Goal: Task Accomplishment & Management: Manage account settings

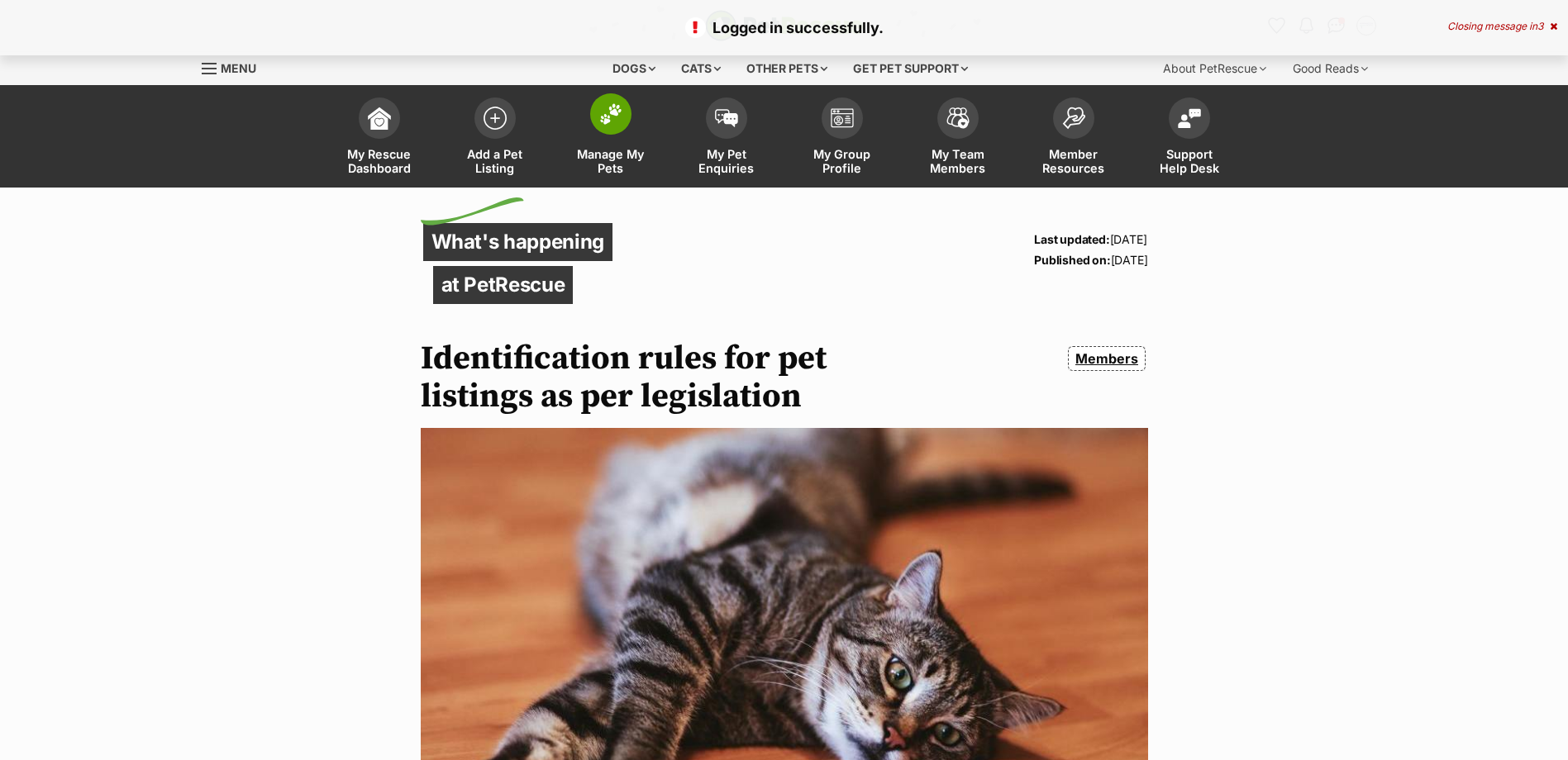
click at [614, 136] on link "Manage My Pets" at bounding box center [611, 138] width 116 height 98
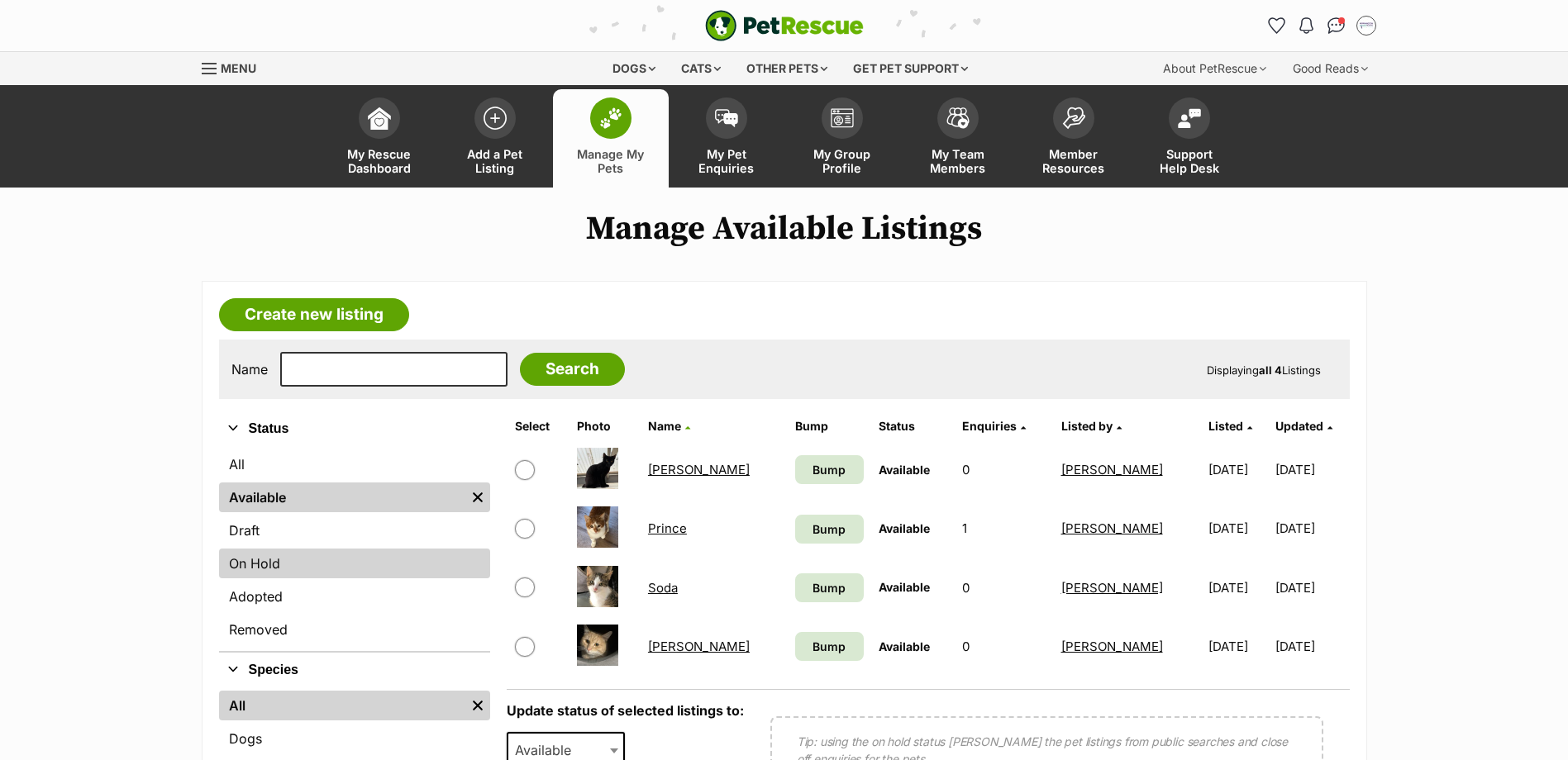
click at [258, 558] on link "On Hold" at bounding box center [354, 563] width 271 height 29
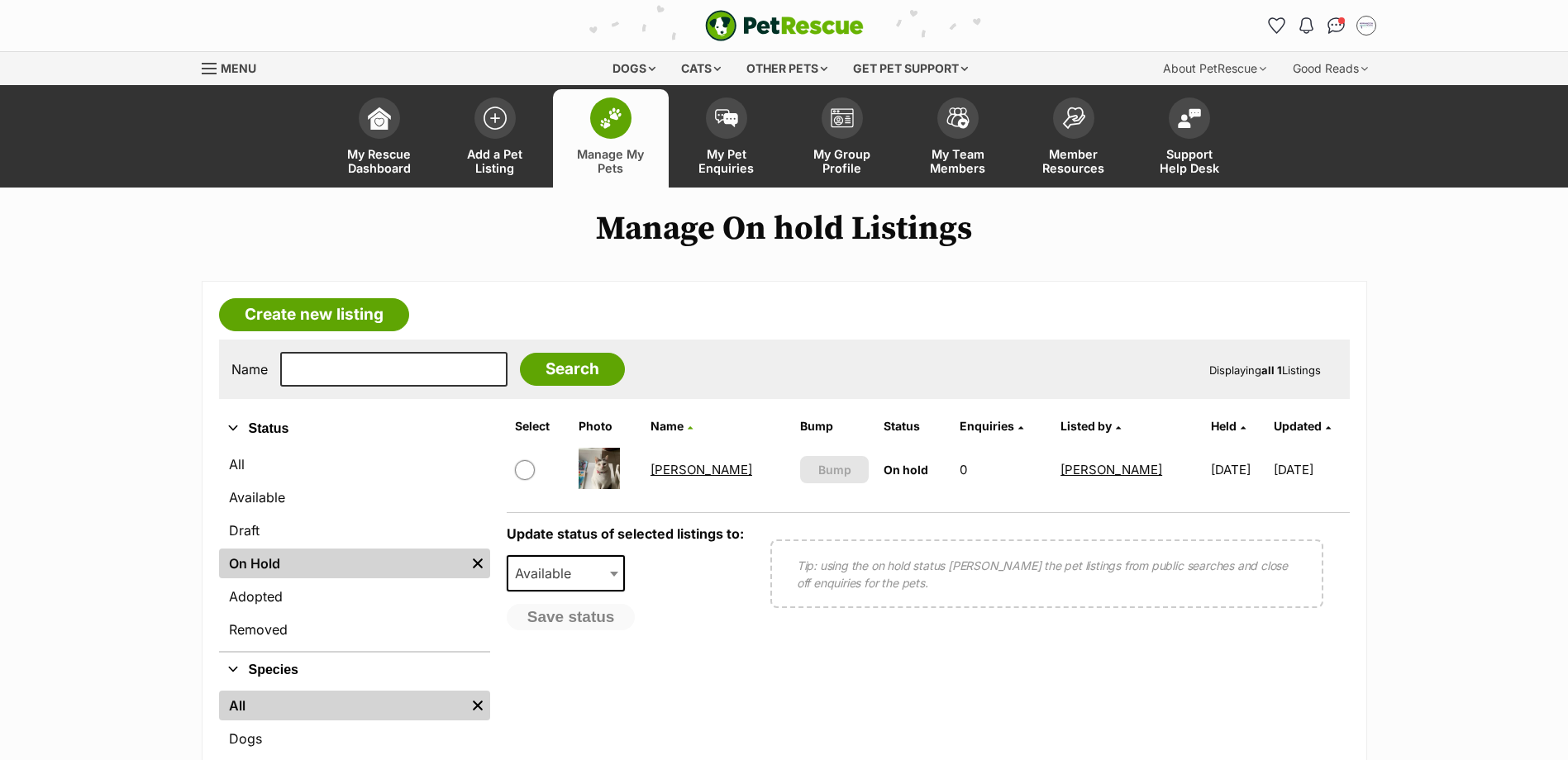
click at [663, 467] on link "Chloe" at bounding box center [702, 470] width 102 height 16
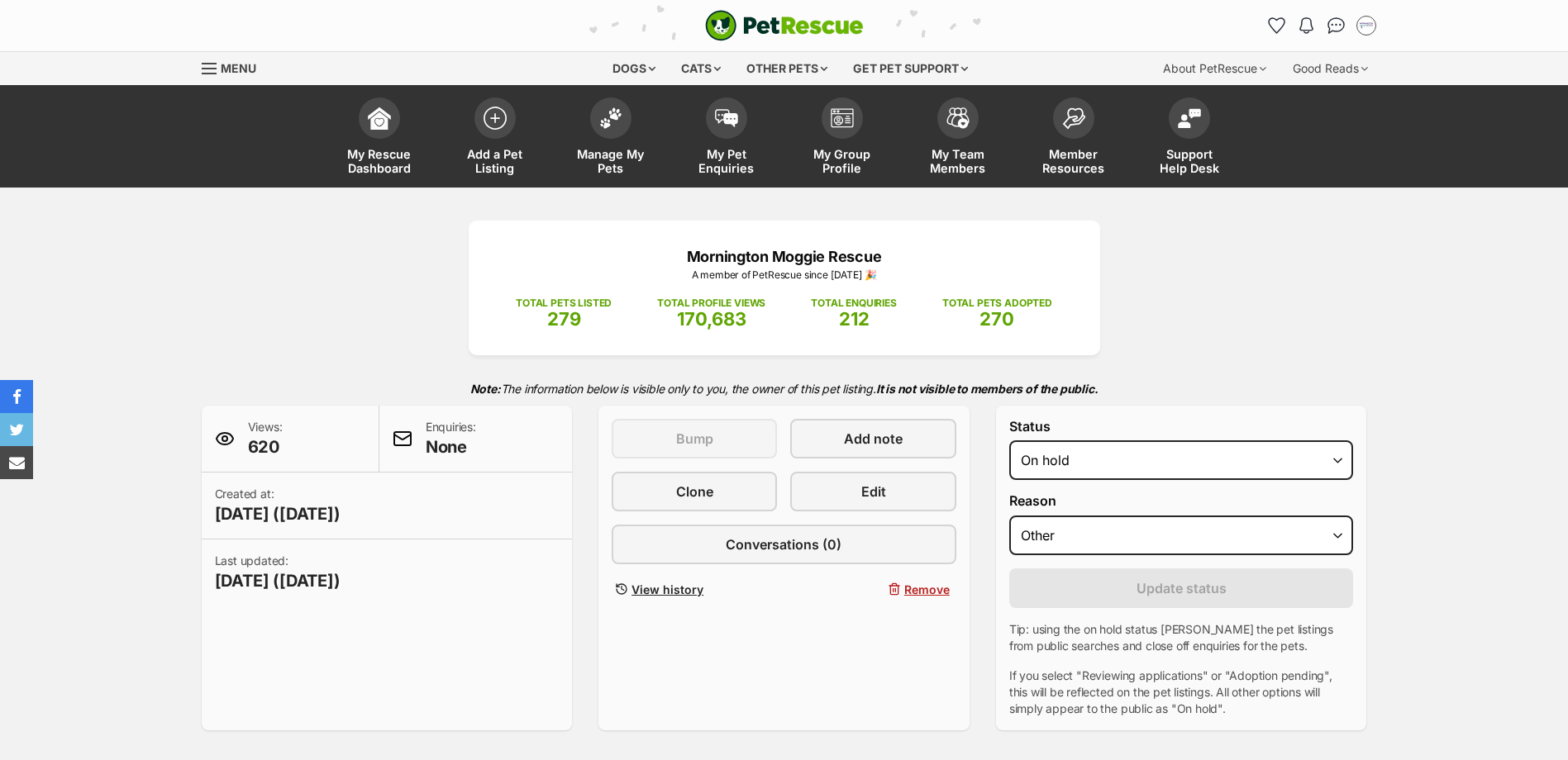
select select "other"
click at [832, 495] on link "Edit" at bounding box center [873, 491] width 166 height 39
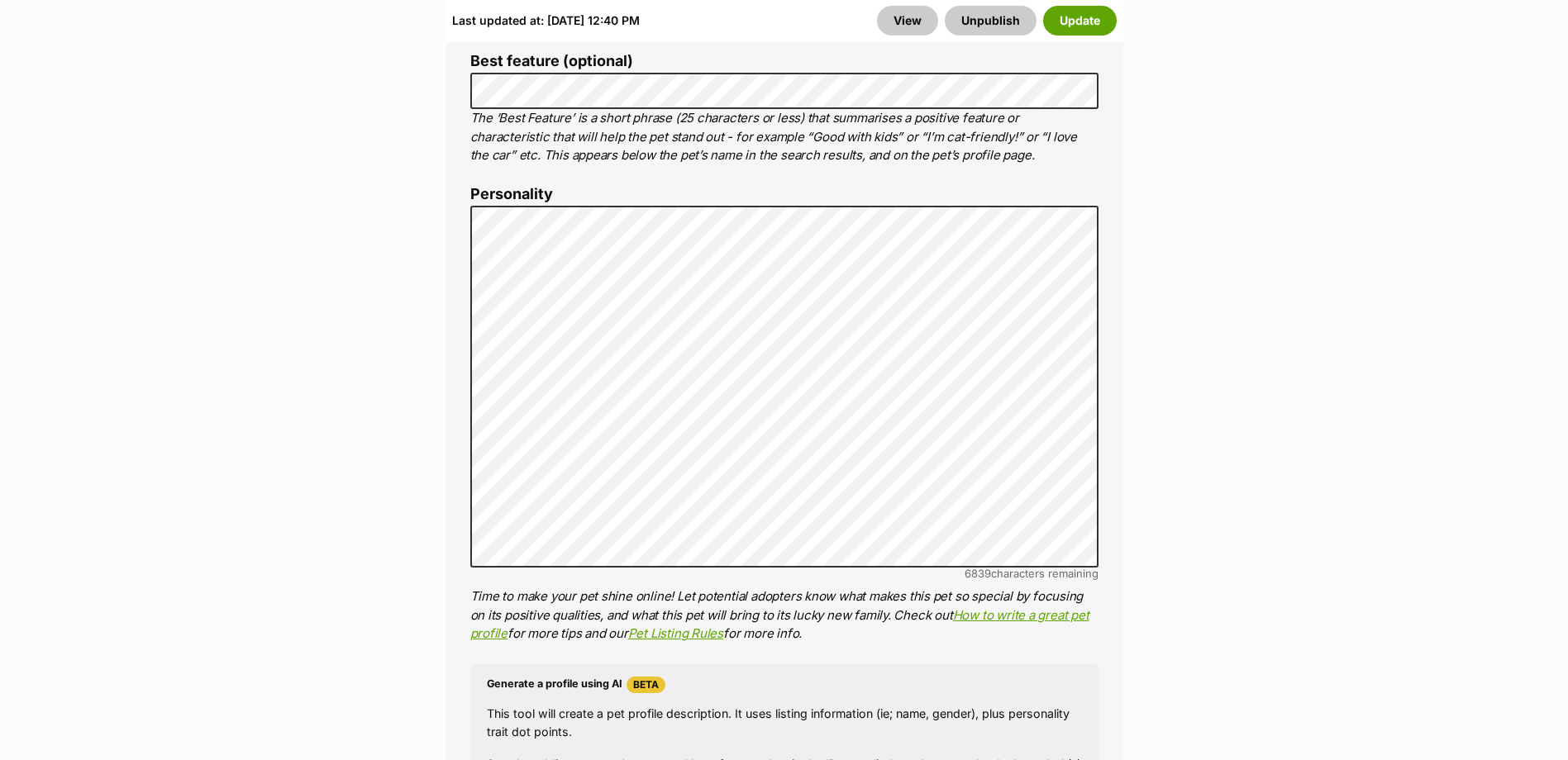
scroll to position [1240, 0]
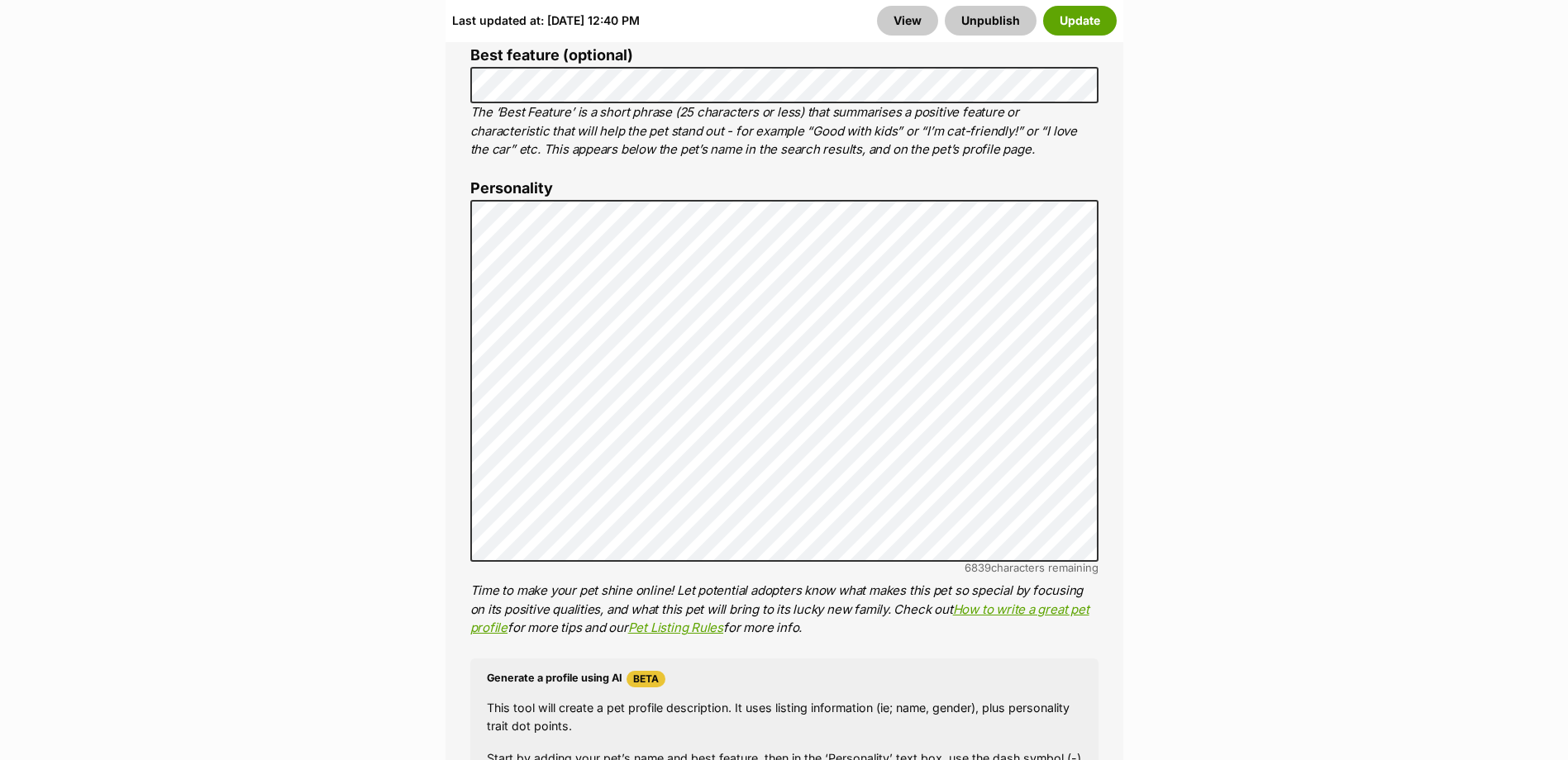
click at [780, 671] on h4 "Generate a profile using AI Beta" at bounding box center [784, 679] width 596 height 17
click at [995, 598] on p "Time to make your pet shine online! Let potential adopters know what makes this…" at bounding box center [784, 609] width 628 height 56
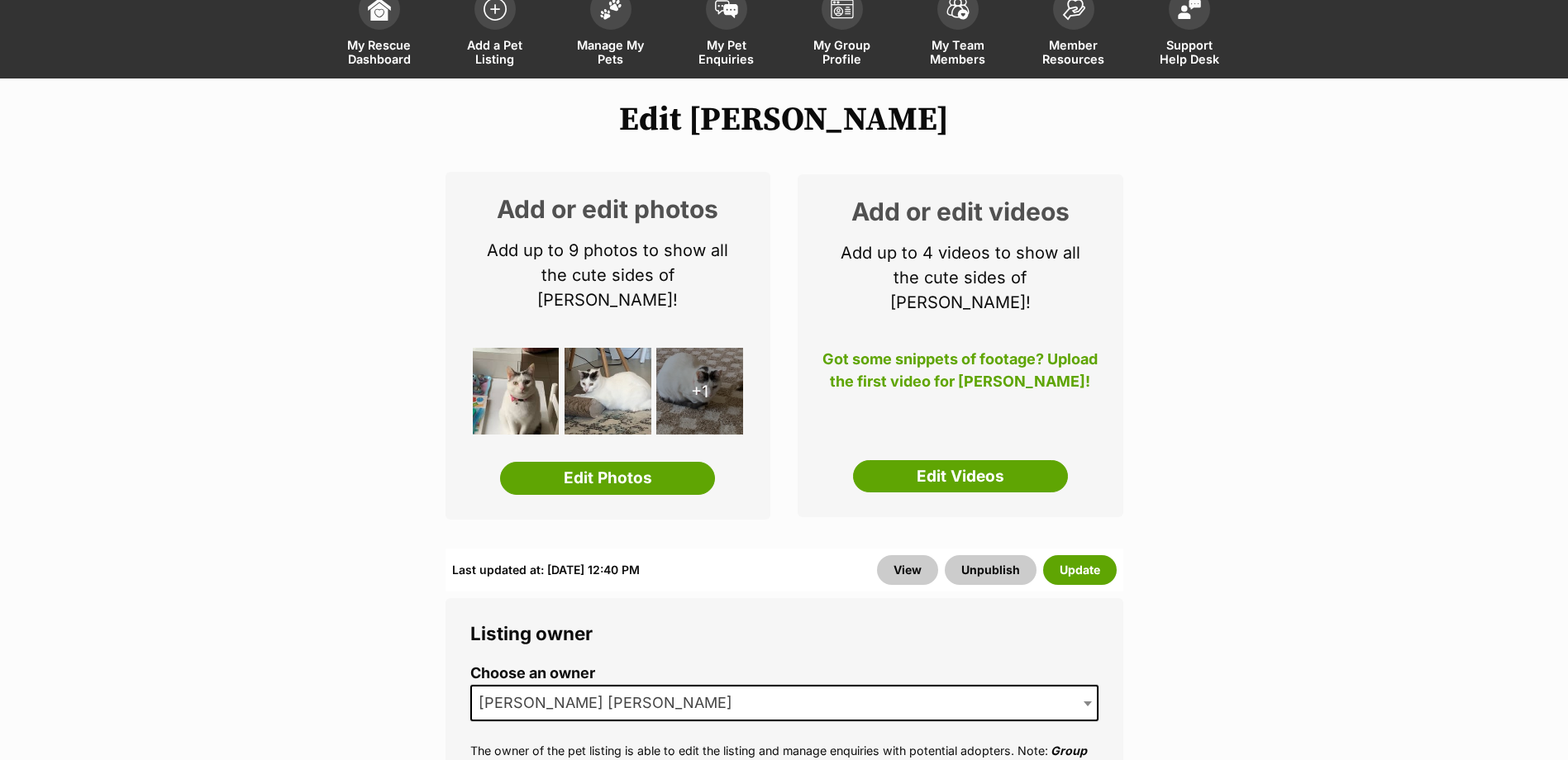
scroll to position [0, 0]
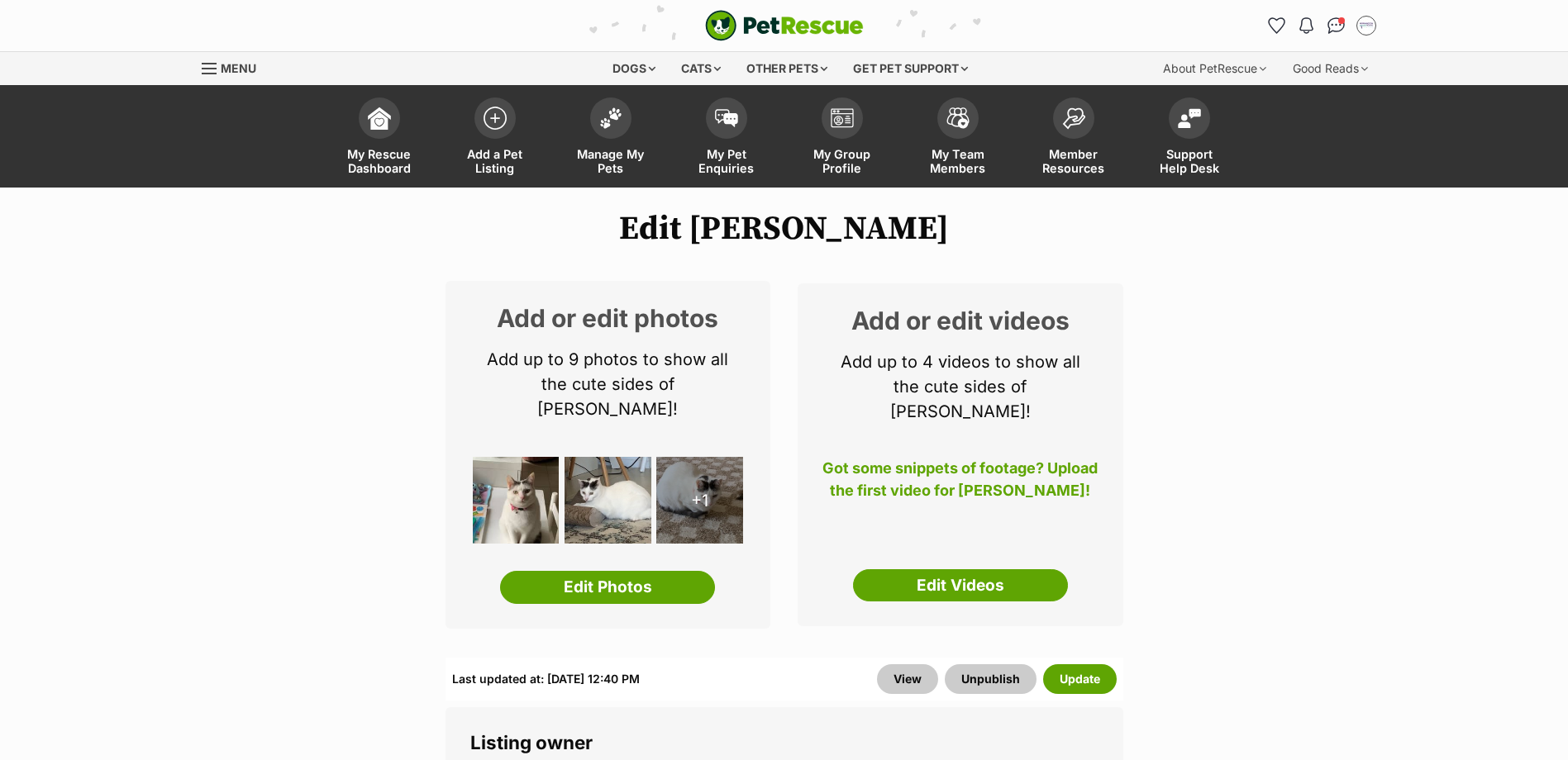
click at [626, 216] on h1 "Edit Chloe" at bounding box center [784, 228] width 1568 height 38
click at [509, 465] on img at bounding box center [516, 500] width 86 height 86
click at [612, 120] on img at bounding box center [611, 114] width 24 height 22
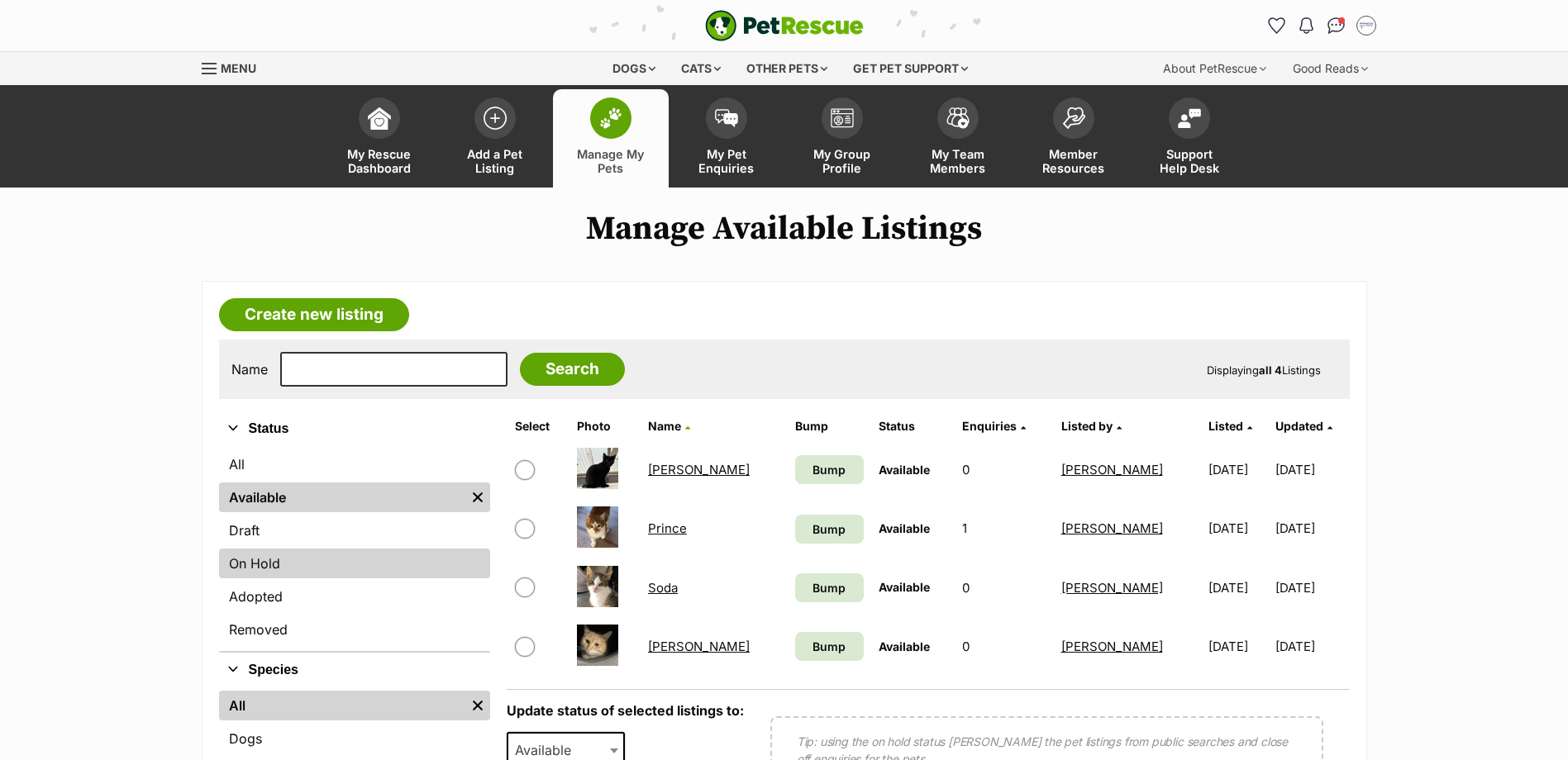
click at [245, 557] on link "On Hold" at bounding box center [354, 563] width 271 height 29
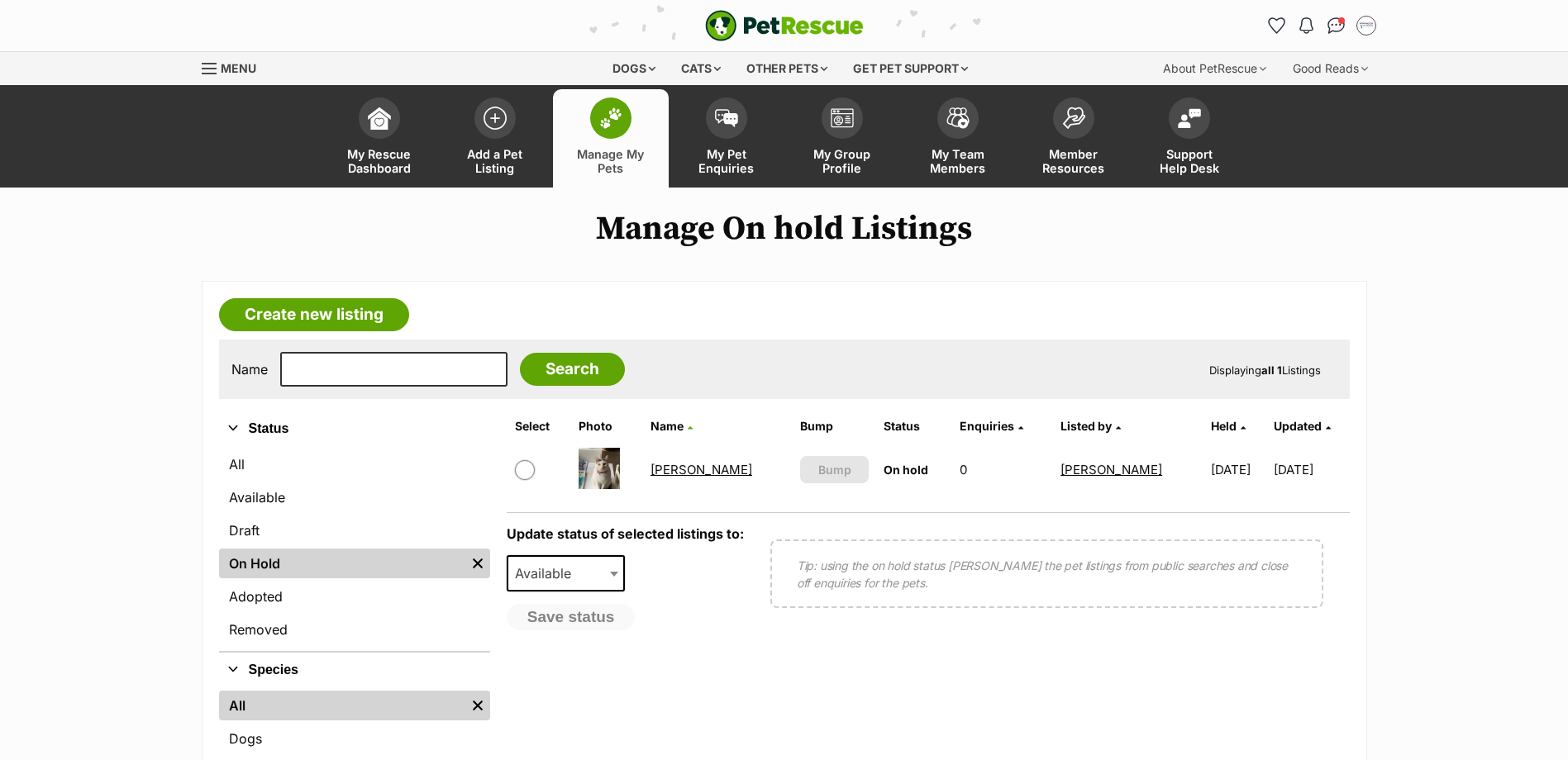
click at [597, 462] on img at bounding box center [600, 469] width 41 height 41
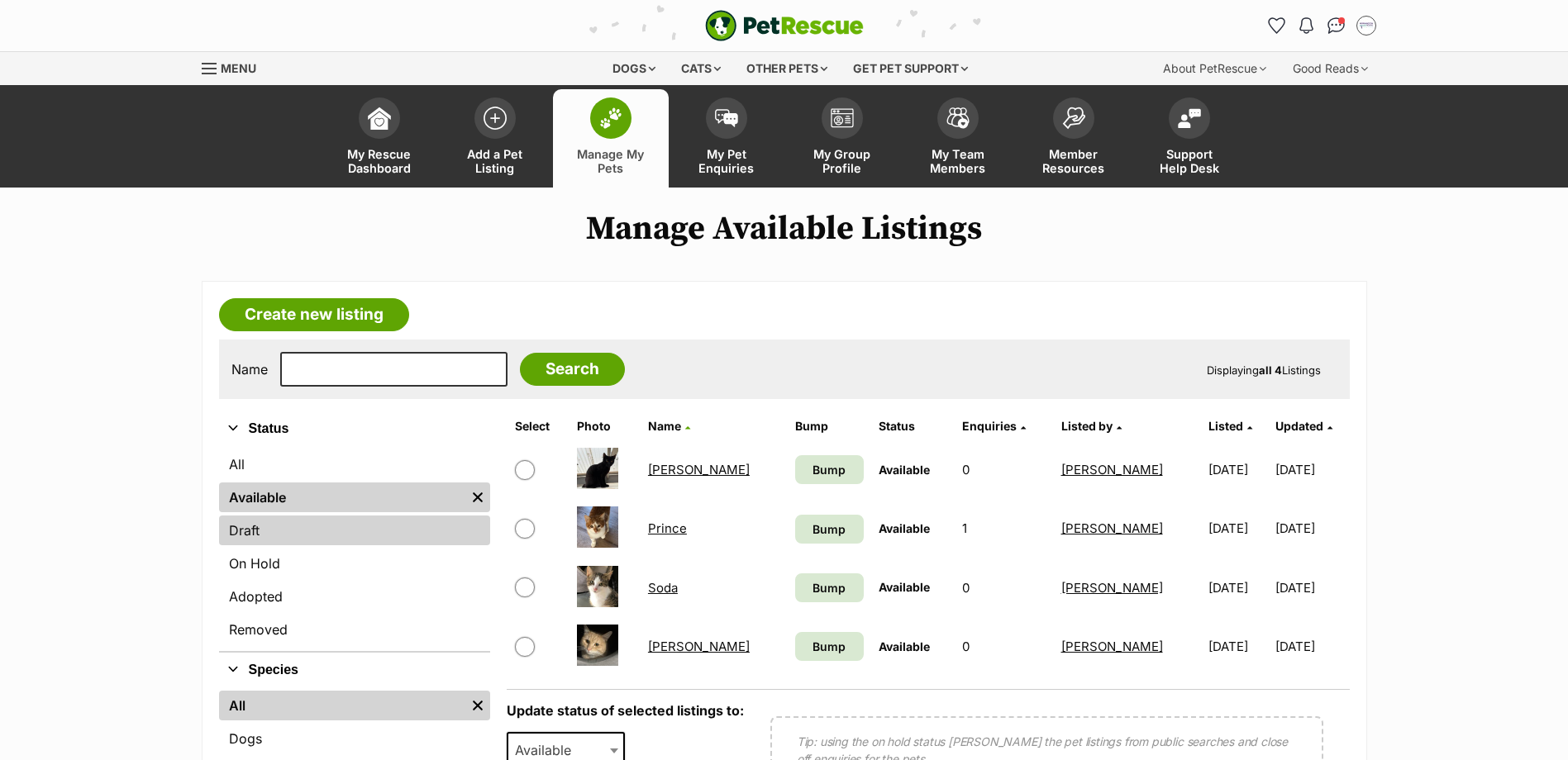
click at [305, 540] on link "Draft" at bounding box center [354, 531] width 271 height 29
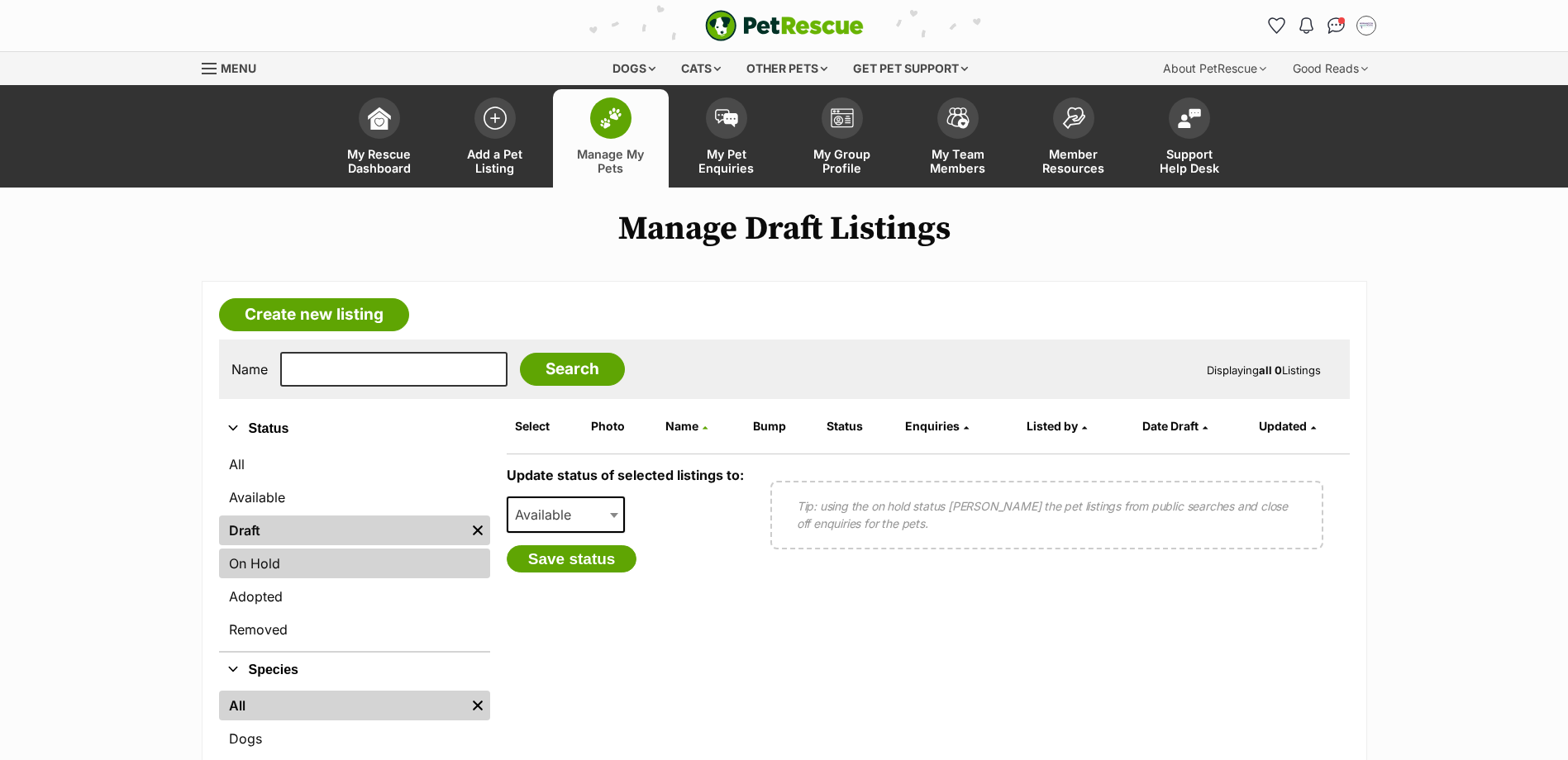
click at [323, 562] on link "On Hold" at bounding box center [354, 563] width 271 height 29
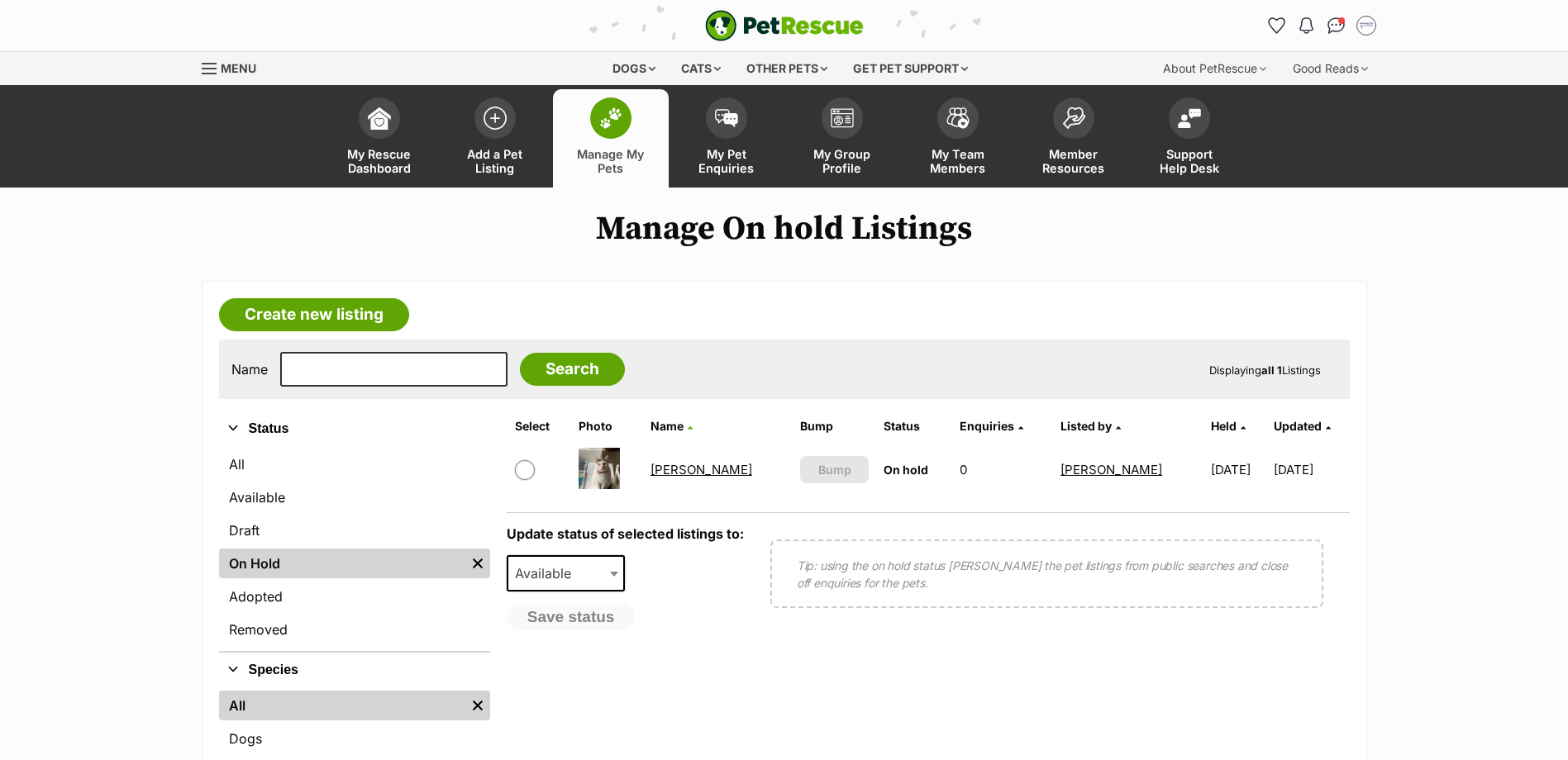
click at [524, 470] on input "checkbox" at bounding box center [525, 470] width 20 height 20
checkbox input "true"
click at [547, 622] on button "Save status" at bounding box center [572, 618] width 131 height 28
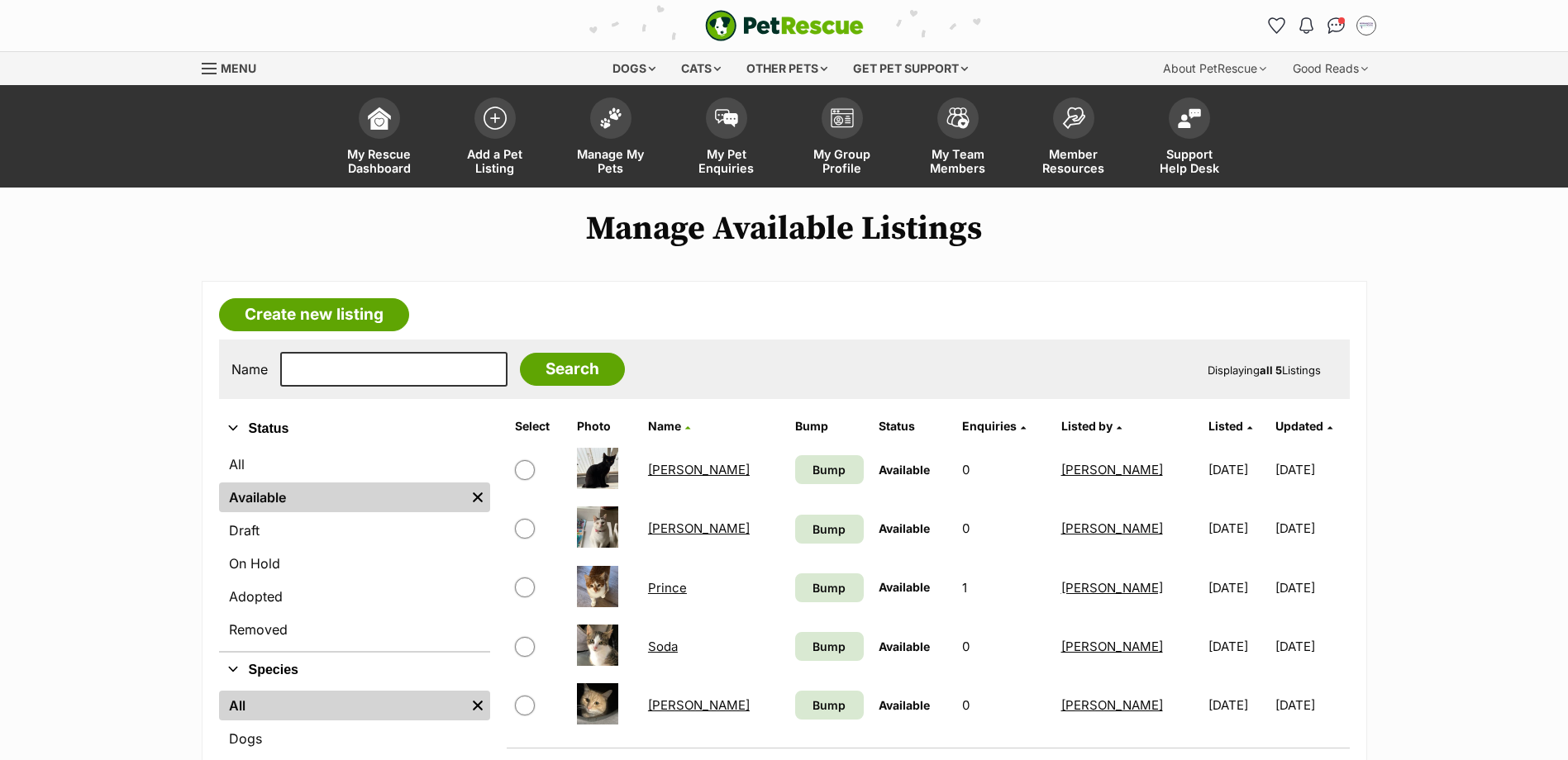
click at [667, 528] on link "[PERSON_NAME]" at bounding box center [700, 529] width 102 height 16
